Goal: Information Seeking & Learning: Learn about a topic

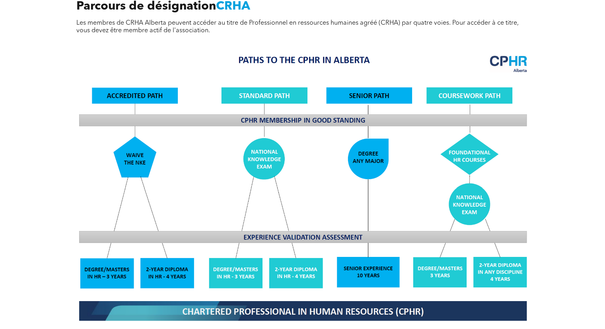
scroll to position [636, 0]
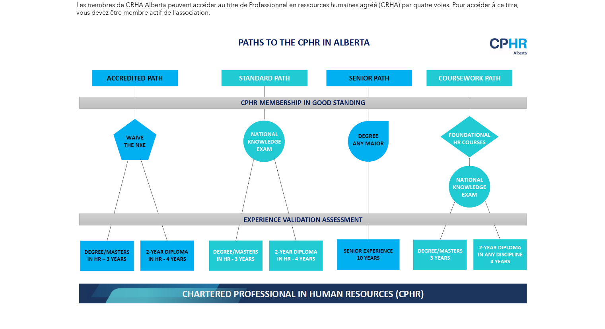
drag, startPoint x: 256, startPoint y: 107, endPoint x: 181, endPoint y: 164, distance: 94.2
click at [181, 164] on img at bounding box center [302, 169] width 461 height 277
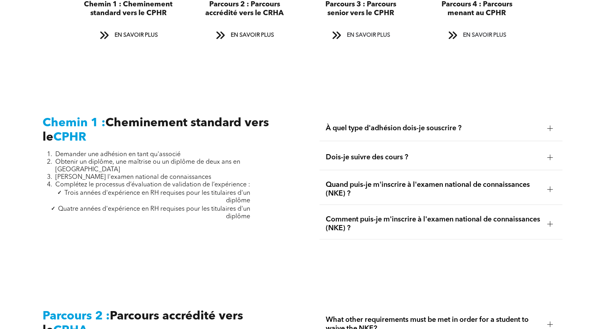
scroll to position [1034, 0]
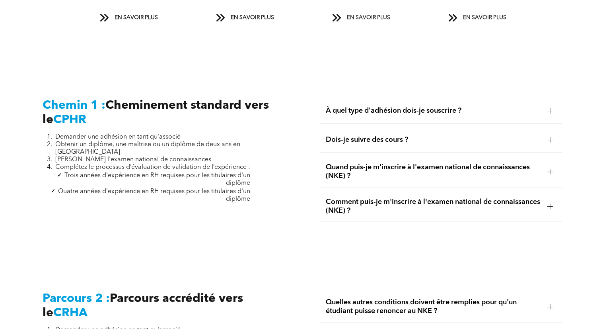
click at [550, 111] on div at bounding box center [550, 111] width 0 height 6
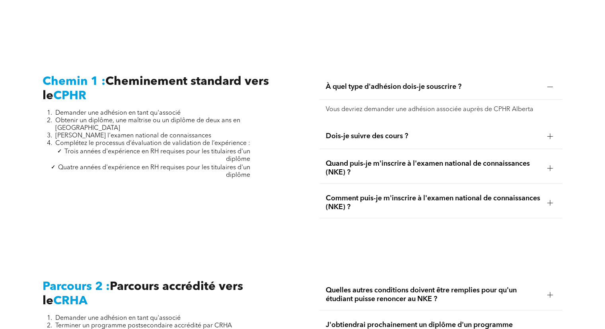
scroll to position [1074, 0]
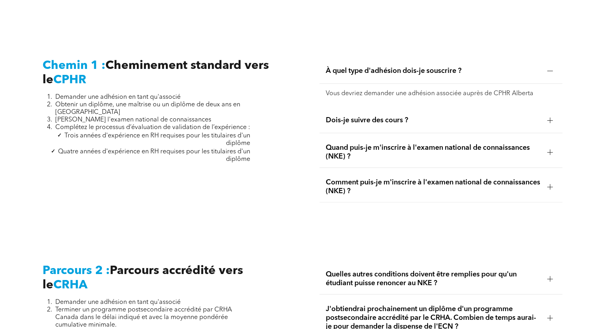
click at [536, 117] on span "Dois-je suivre des cours ?" at bounding box center [433, 120] width 215 height 9
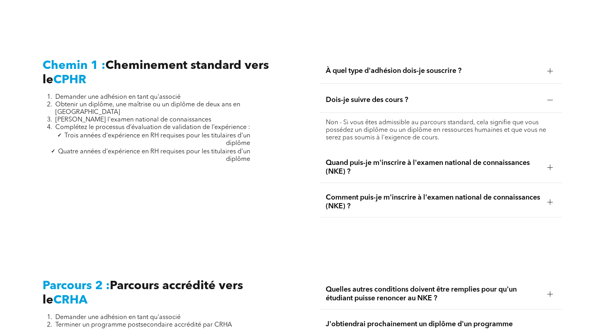
click at [548, 170] on div at bounding box center [550, 167] width 12 height 12
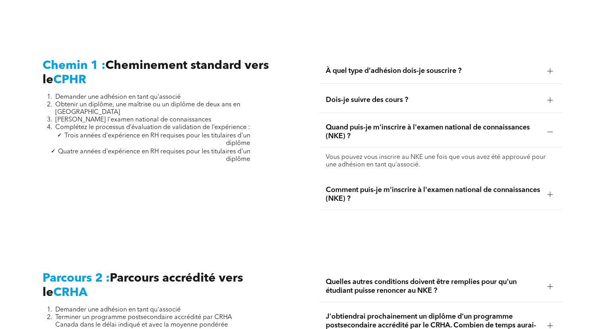
scroll to position [1114, 0]
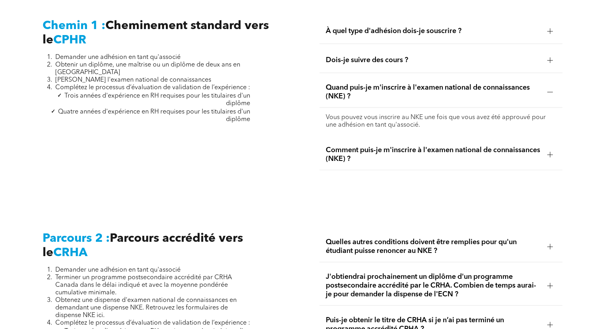
click at [492, 159] on span "Comment puis-je m'inscrire à l'examen national de connaissances (NKE) ?" at bounding box center [433, 155] width 215 height 18
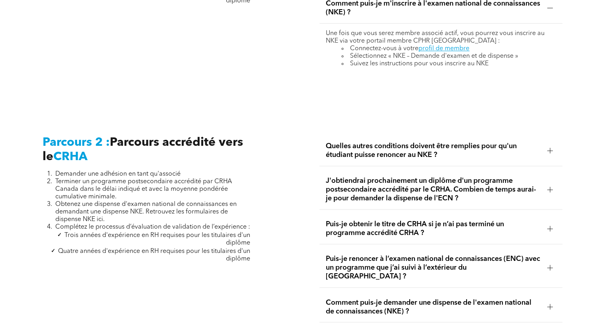
scroll to position [1233, 0]
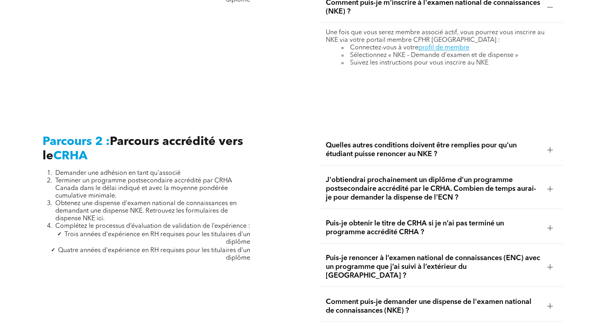
click at [484, 145] on font "Quelles autres conditions doivent être remplies pour qu'un étudiant puisse reno…" at bounding box center [421, 150] width 191 height 16
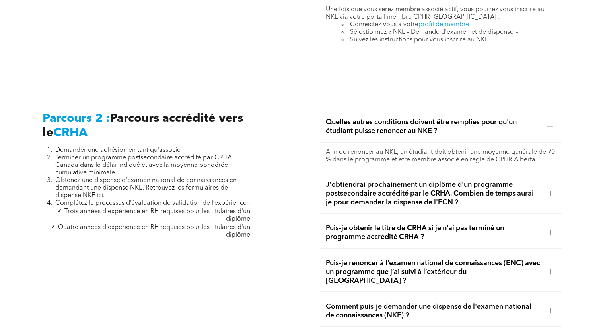
scroll to position [1273, 0]
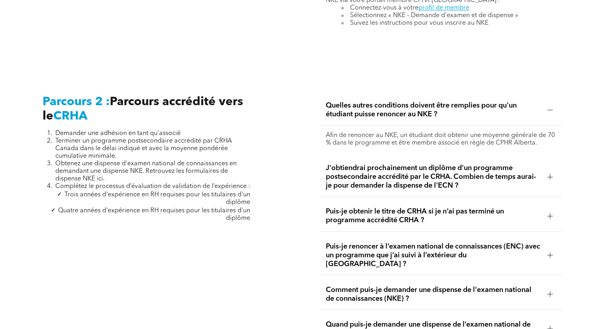
click at [508, 183] on span "J'obtiendrai prochainement un diplôme d'un programme postsecondaire accrédité p…" at bounding box center [433, 176] width 215 height 26
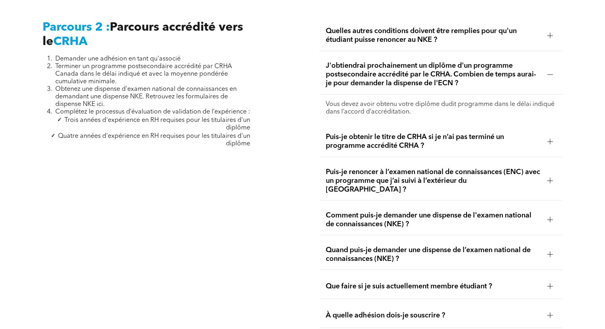
scroll to position [1352, 0]
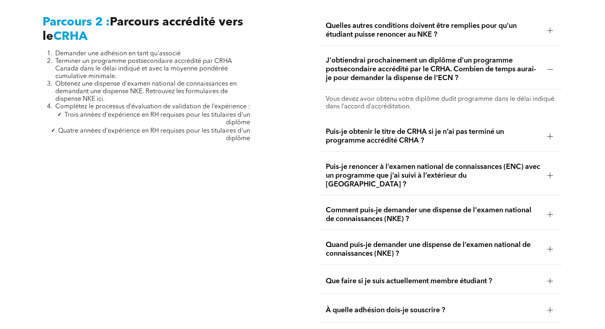
click at [411, 130] on font "Puis-je obtenir le titre de CRHA si je n’ai pas terminé un programme accrédité …" at bounding box center [415, 136] width 178 height 16
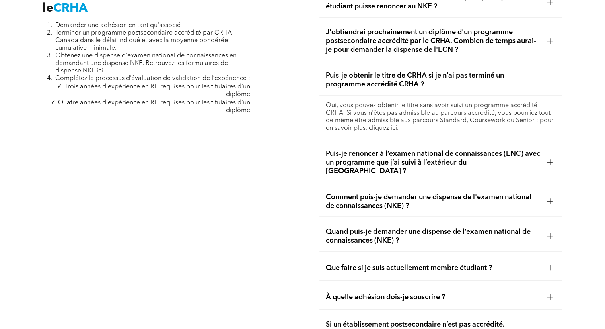
scroll to position [1392, 0]
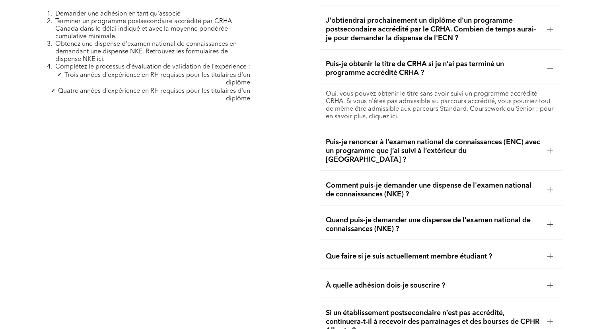
click at [424, 148] on font "Puis-je renoncer à l’examen national de connaissances (ENC) avec un programme q…" at bounding box center [433, 150] width 214 height 25
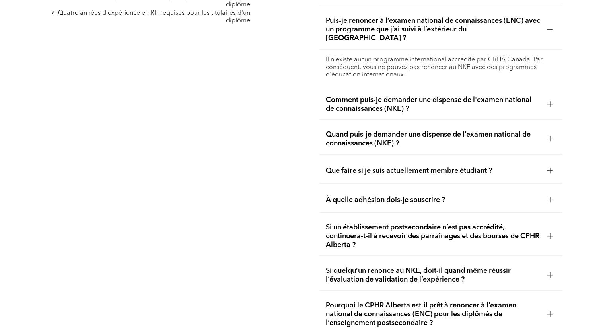
scroll to position [1472, 0]
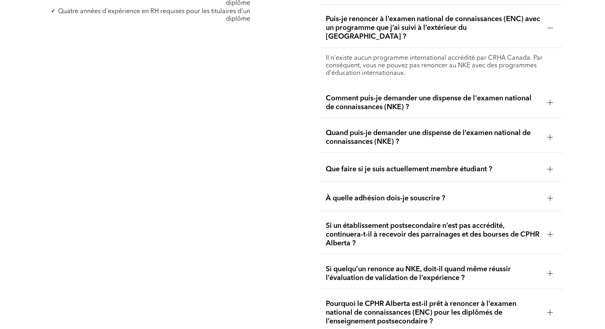
click at [510, 97] on span "Comment puis-je demander une dispense de l'examen national de connaissances (NK…" at bounding box center [433, 102] width 215 height 18
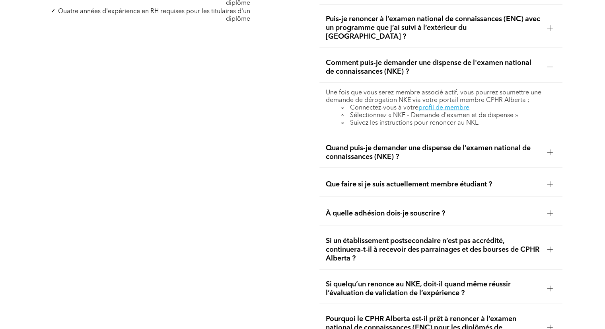
click at [531, 144] on font "Quand puis-je demander une dispense de l’examen national de connaissances (NKE)…" at bounding box center [428, 152] width 205 height 16
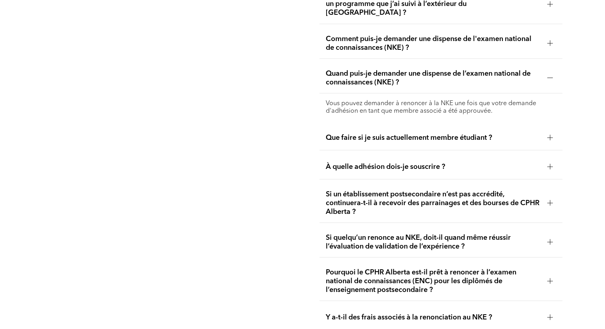
scroll to position [1512, 0]
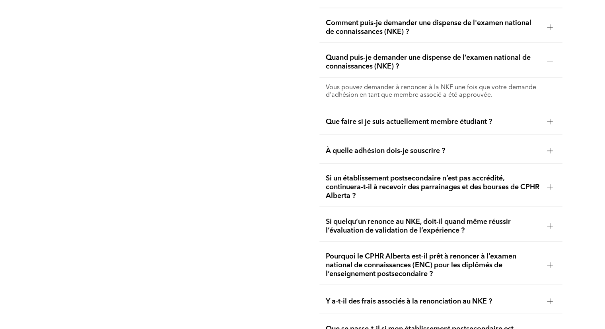
click at [439, 147] on font "À quelle adhésion dois-je souscrire ?" at bounding box center [385, 150] width 119 height 7
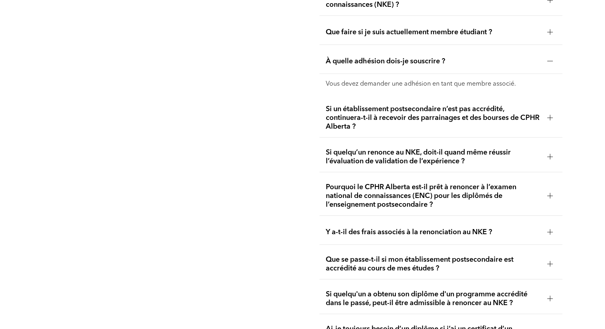
scroll to position [1591, 0]
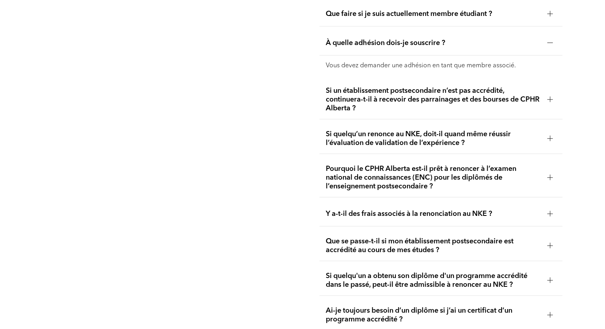
click at [515, 130] on span "Si quelqu’un renonce au NKE, doit-il quand même réussir l’évaluation de validat…" at bounding box center [433, 139] width 215 height 18
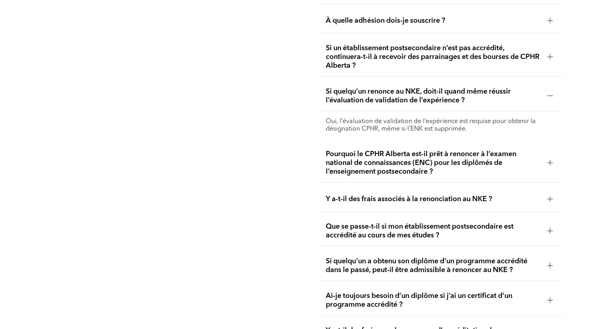
scroll to position [1631, 0]
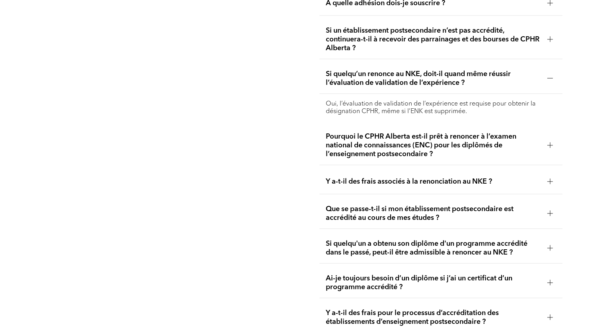
click at [516, 140] on span "Pourquoi le CPHR Alberta est-il prêt à renoncer à l’examen national de connaiss…" at bounding box center [433, 145] width 215 height 26
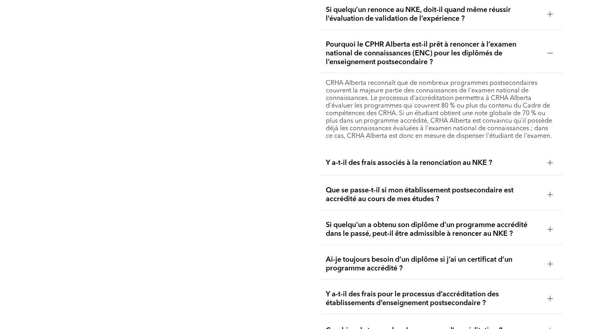
scroll to position [1710, 0]
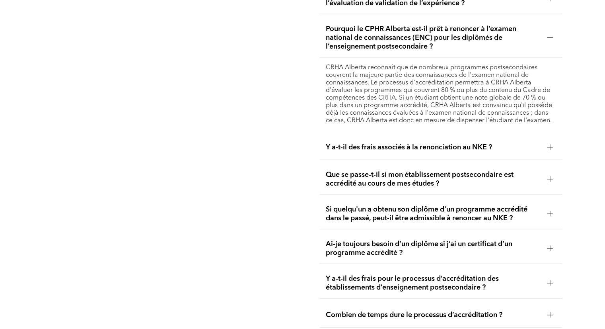
click at [410, 144] on font "Y a-t-il des frais associés à la renonciation au NKE ?" at bounding box center [409, 147] width 166 height 7
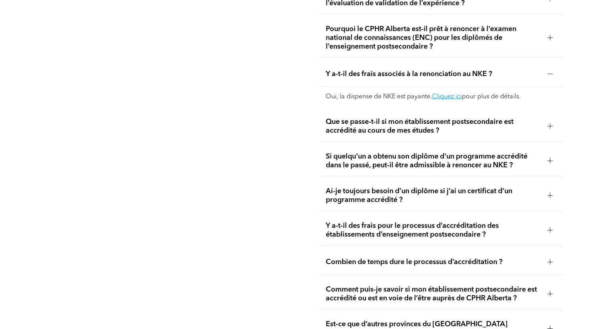
click at [430, 118] on font "Que se passe-t-il si mon établissement postsecondaire est accrédité au cours de…" at bounding box center [420, 126] width 188 height 16
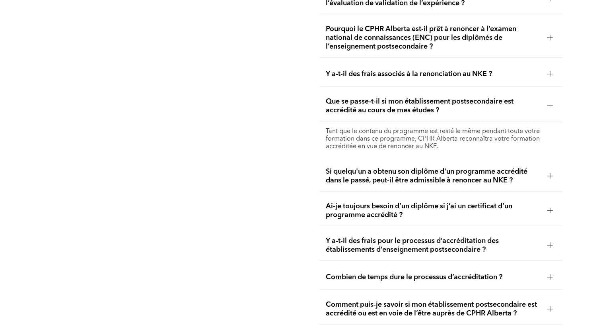
scroll to position [1750, 0]
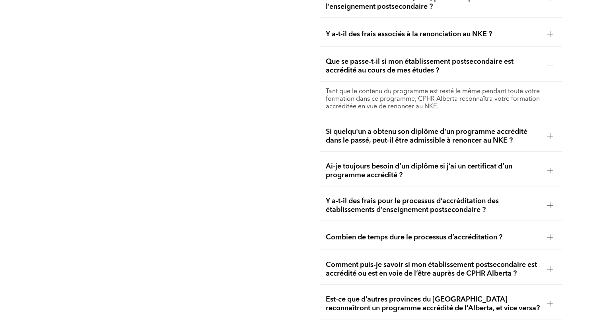
click at [387, 163] on font "Ai-je toujours besoin d’un diplôme si j’ai un certificat d’un programme accrédi…" at bounding box center [419, 171] width 187 height 16
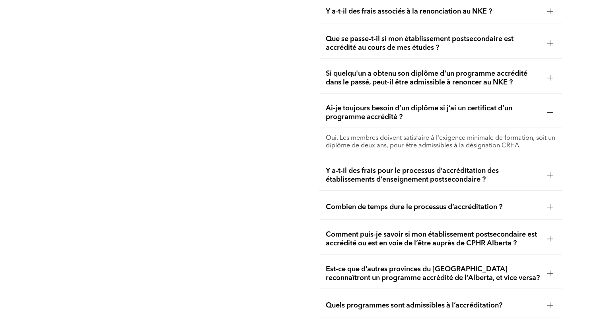
scroll to position [1790, 0]
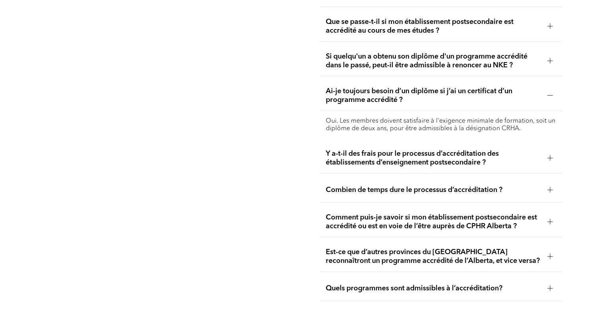
click at [471, 150] on font "Y a-t-il des frais pour le processus d’accréditation des établissements d’ensei…" at bounding box center [412, 158] width 173 height 16
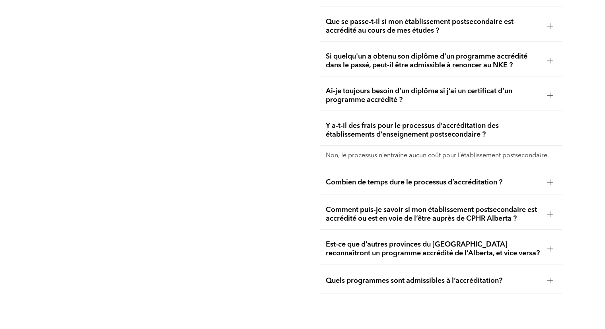
click at [407, 172] on div "Combien de temps dure le processus d’accréditation ?" at bounding box center [440, 182] width 243 height 25
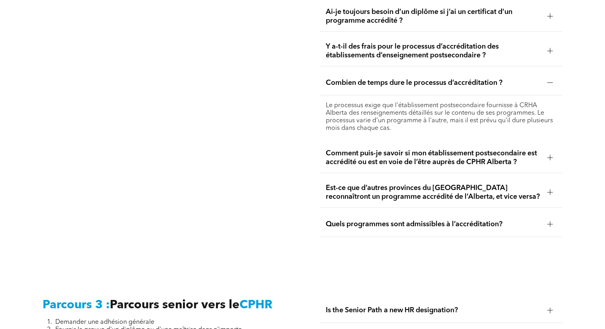
scroll to position [1870, 0]
click at [514, 149] on font "Comment puis-je savoir si mon établissement postsecondaire est accrédité ou est…" at bounding box center [431, 157] width 211 height 16
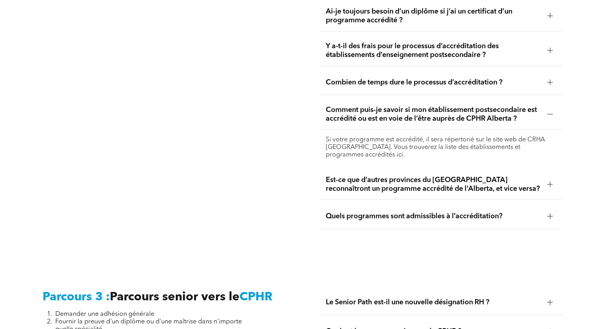
click at [444, 176] on font "Est-ce que d’autres provinces du Canada reconnaîtront un programme accrédité de…" at bounding box center [433, 184] width 214 height 16
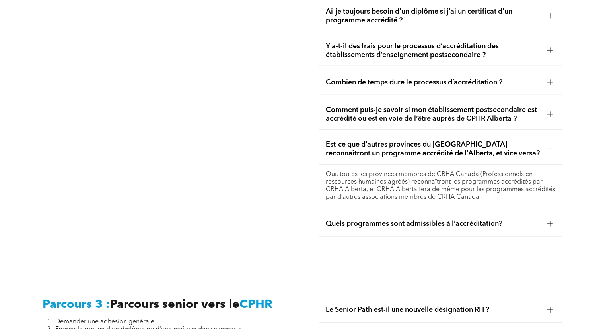
click at [461, 220] on font "Quels programmes sont admissibles à l’accréditation?" at bounding box center [414, 223] width 177 height 7
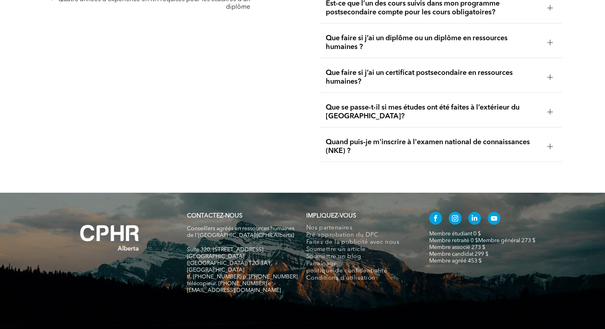
scroll to position [2629, 0]
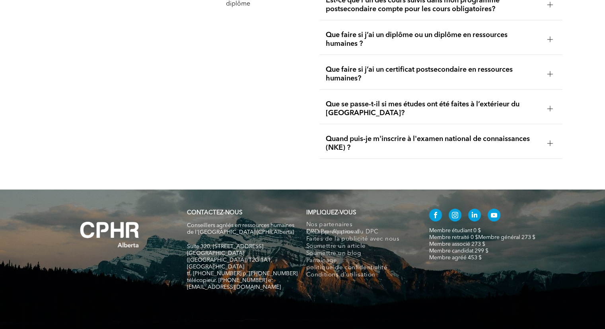
click at [376, 228] on span "Pré-approbation du DPC" at bounding box center [342, 231] width 72 height 7
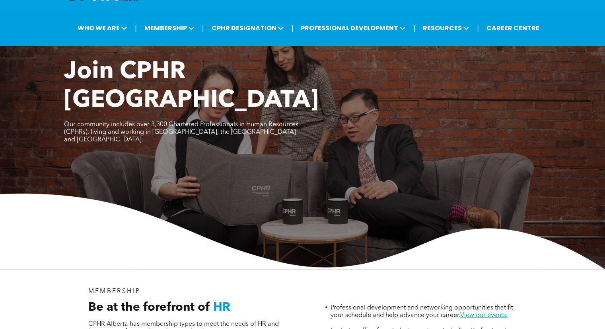
scroll to position [40, 0]
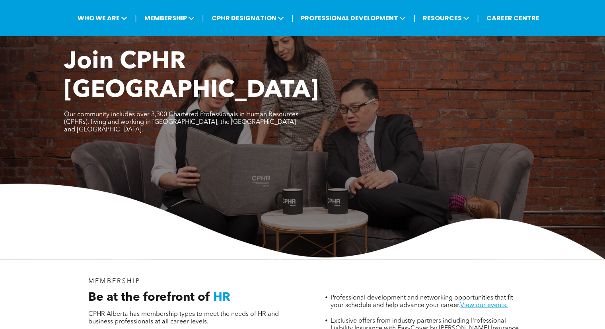
drag, startPoint x: 72, startPoint y: 218, endPoint x: 538, endPoint y: 112, distance: 477.3
click at [538, 112] on div "Join CPHR Alberta Our community includes over 3,300 Chartered Professionals in …" at bounding box center [302, 153] width 605 height 211
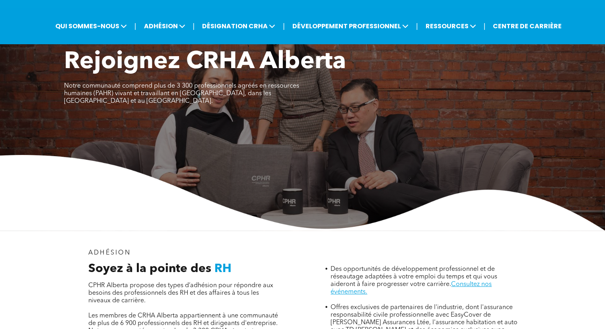
scroll to position [0, 0]
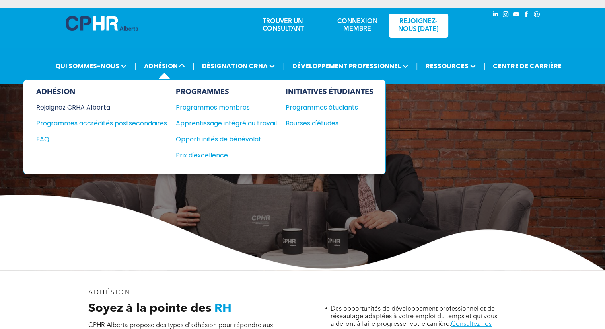
click at [101, 112] on font "Rejoignez CRHA Alberta" at bounding box center [73, 107] width 74 height 9
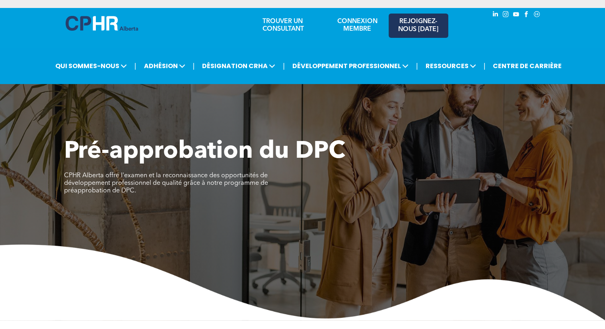
click at [424, 27] on font "REJOIGNEZ-NOUS AUJOURD'HUI" at bounding box center [418, 25] width 40 height 14
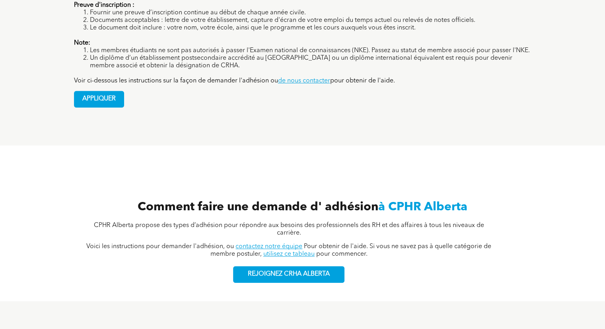
scroll to position [835, 0]
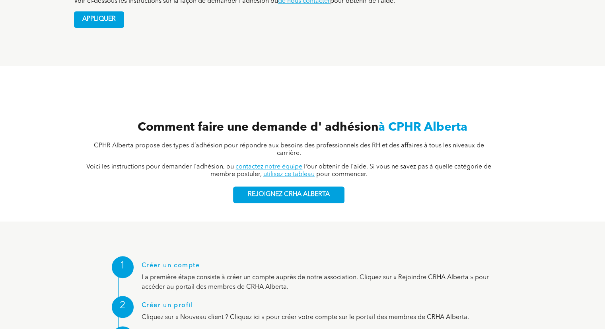
click at [465, 128] on font "à CPHR Alberta" at bounding box center [422, 127] width 89 height 12
click at [294, 171] on font "utilisez ce tableau" at bounding box center [288, 174] width 51 height 6
